Goal: Task Accomplishment & Management: Complete application form

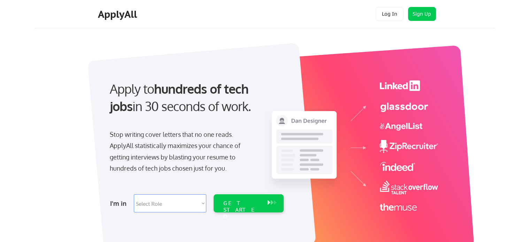
click at [176, 205] on select "Select Role Software Engineering Product Management Customer Success Sales UI/U…" at bounding box center [170, 203] width 72 height 18
select select ""data_science___analytics""
click at [134, 194] on select "Select Role Software Engineering Product Management Customer Success Sales UI/U…" at bounding box center [170, 203] width 72 height 18
select select ""data_science___analytics""
click at [236, 208] on div "GET STARTED" at bounding box center [242, 203] width 44 height 18
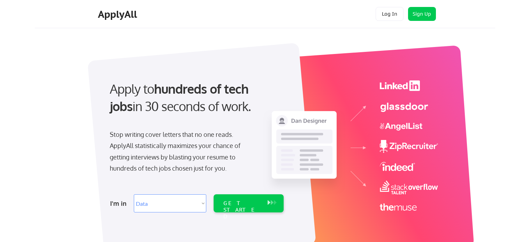
select select ""data_science___analytics""
